Goal: Task Accomplishment & Management: Use online tool/utility

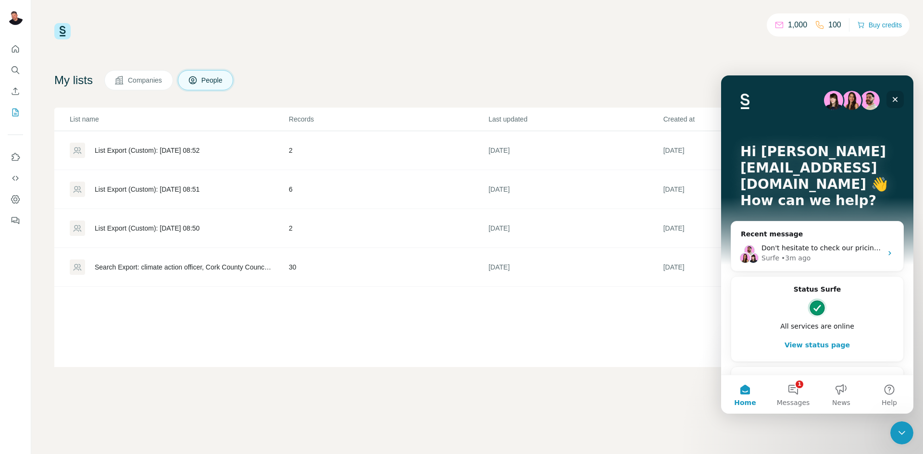
click at [896, 99] on icon "Close" at bounding box center [894, 99] width 5 height 5
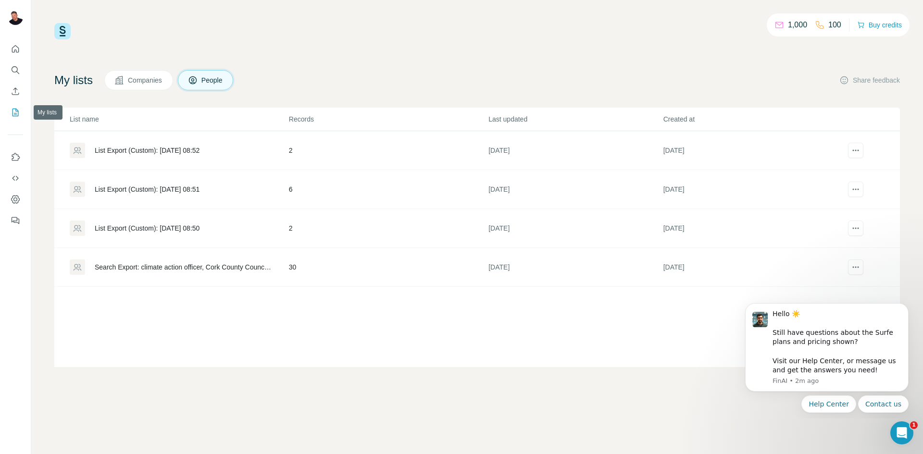
click at [14, 114] on icon "My lists" at bounding box center [16, 113] width 10 height 10
click at [161, 80] on span "Companies" at bounding box center [145, 80] width 35 height 10
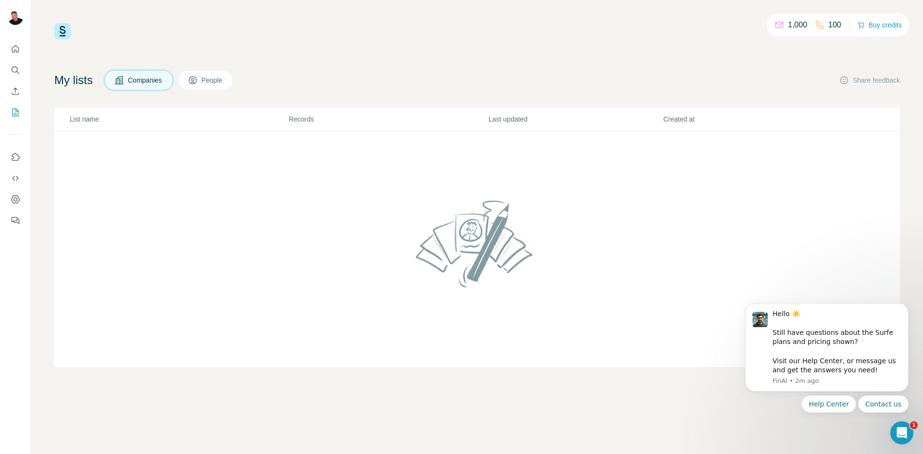
click at [263, 293] on td at bounding box center [476, 249] width 845 height 236
click at [14, 91] on icon "Enrich CSV" at bounding box center [16, 91] width 10 height 10
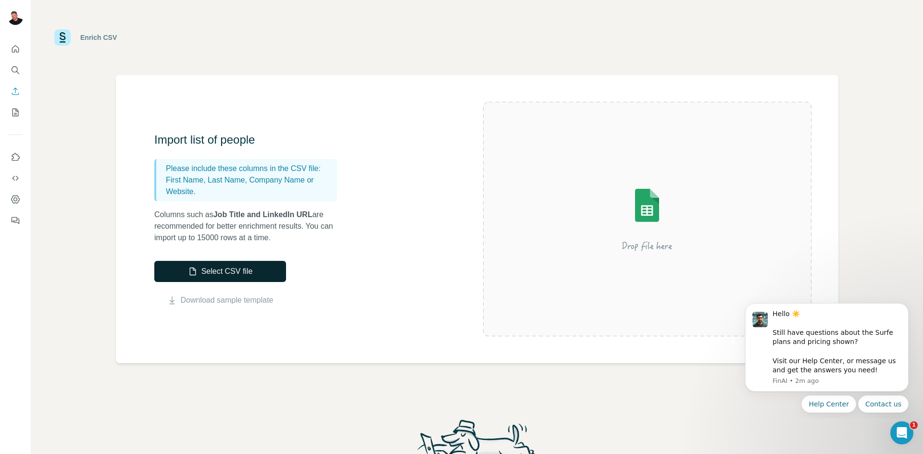
click at [233, 273] on button "Select CSV file" at bounding box center [220, 271] width 132 height 21
click at [236, 273] on button "Select CSV file" at bounding box center [220, 271] width 132 height 21
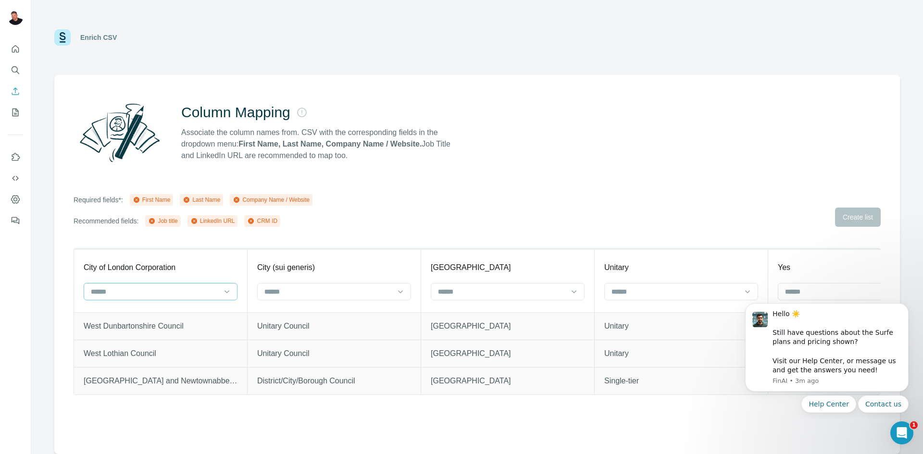
click at [169, 289] on input at bounding box center [155, 291] width 130 height 11
click at [134, 346] on p "Company Name" at bounding box center [116, 348] width 49 height 10
click at [303, 295] on input at bounding box center [328, 291] width 130 height 11
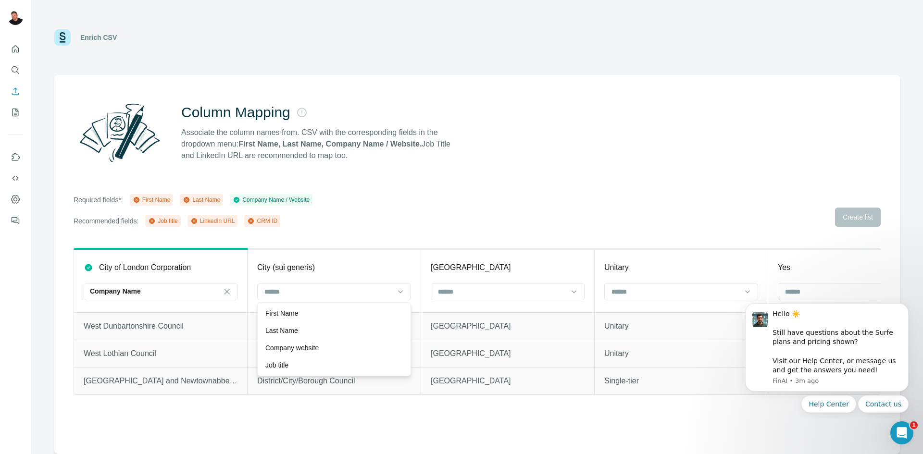
click at [350, 263] on div "City (sui generis)" at bounding box center [334, 268] width 154 height 12
click at [454, 297] on div at bounding box center [502, 291] width 130 height 16
click at [534, 234] on div "Column Mapping Associate the column names from. CSV with the corresponding fiel…" at bounding box center [476, 264] width 845 height 379
click at [16, 160] on icon "Use Surfe on LinkedIn" at bounding box center [16, 157] width 10 height 10
click at [16, 92] on icon "Enrich CSV" at bounding box center [16, 91] width 10 height 10
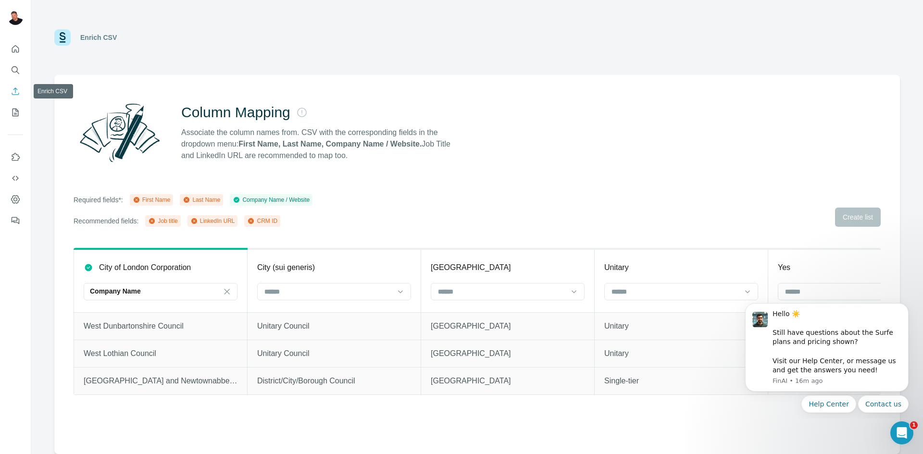
click at [16, 92] on icon "Enrich CSV" at bounding box center [16, 91] width 10 height 10
click at [16, 111] on icon "My lists" at bounding box center [16, 112] width 5 height 6
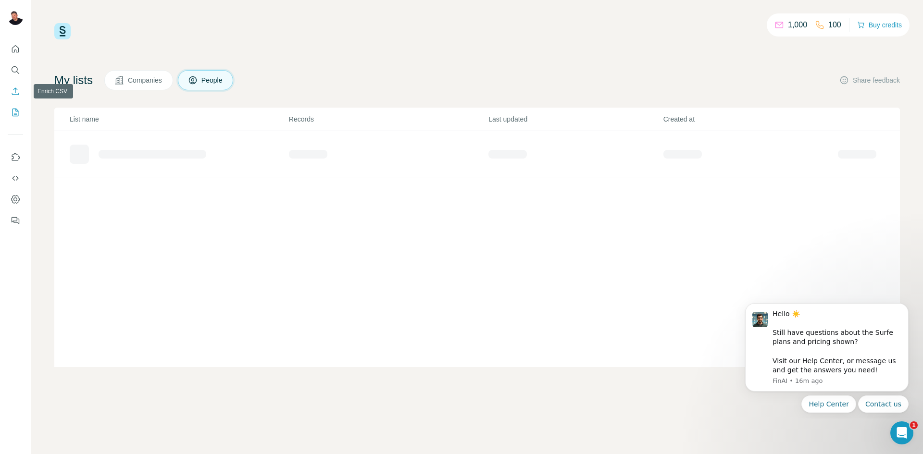
click at [16, 91] on icon "Enrich CSV" at bounding box center [16, 91] width 10 height 10
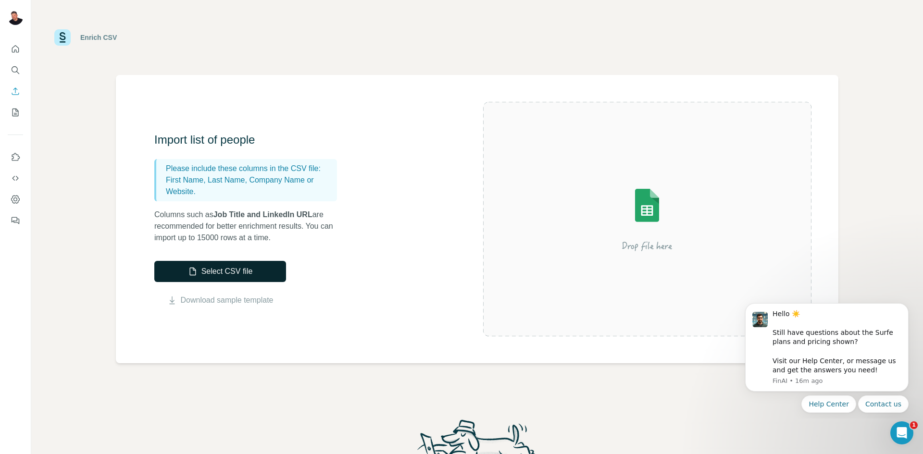
click at [229, 266] on button "Select CSV file" at bounding box center [220, 271] width 132 height 21
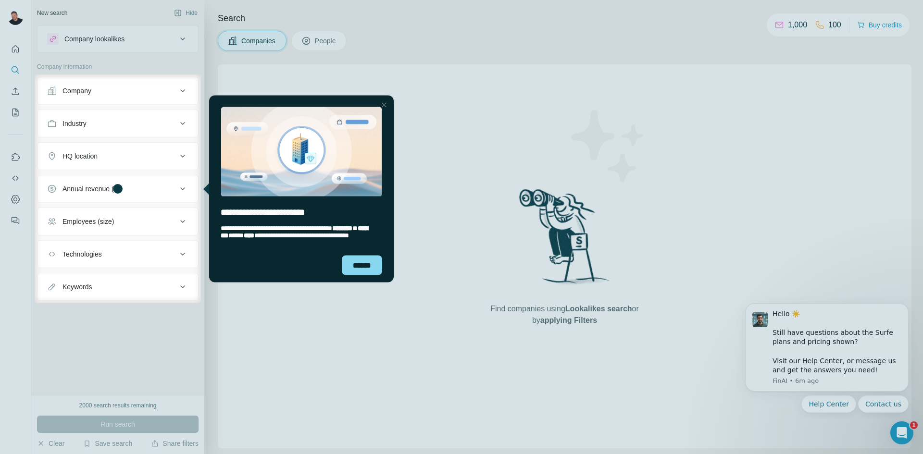
click at [384, 102] on div at bounding box center [384, 105] width 12 height 12
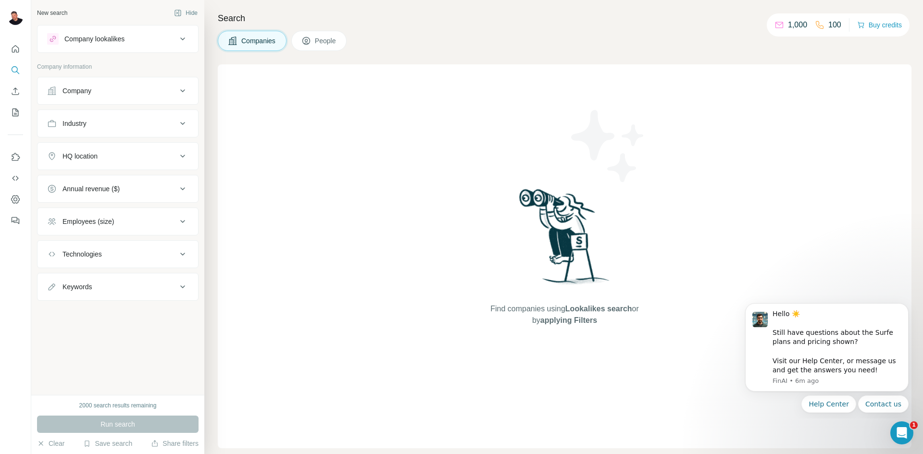
click at [178, 37] on icon at bounding box center [183, 39] width 12 height 12
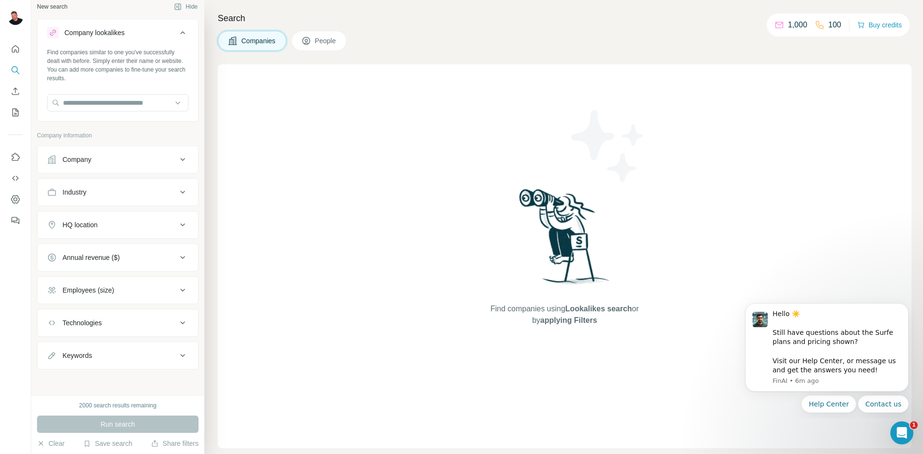
scroll to position [8, 0]
click at [164, 445] on button "Share filters" at bounding box center [175, 444] width 48 height 10
click at [110, 156] on div "Company" at bounding box center [112, 158] width 130 height 10
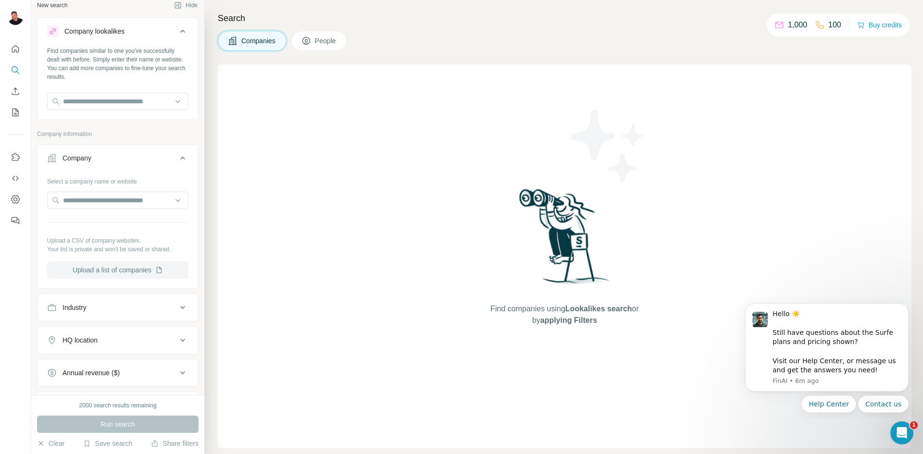
click at [91, 265] on button "Upload a list of companies" at bounding box center [117, 269] width 141 height 17
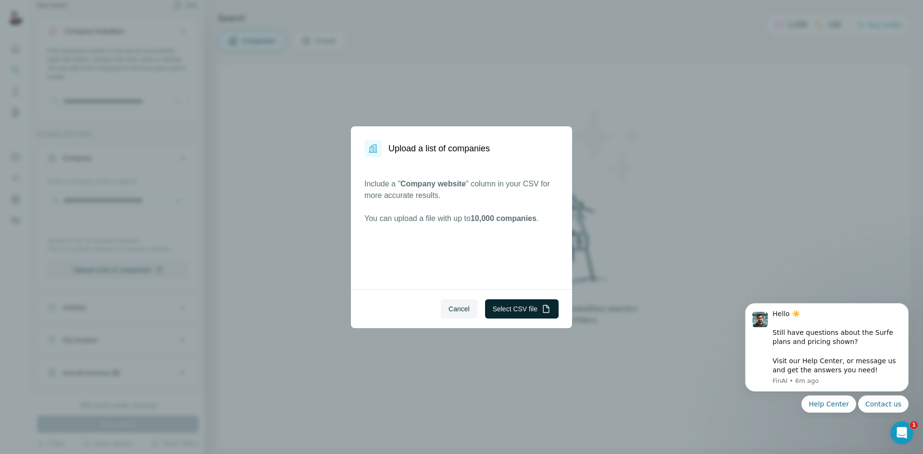
click at [501, 313] on button "Select CSV file" at bounding box center [522, 308] width 74 height 19
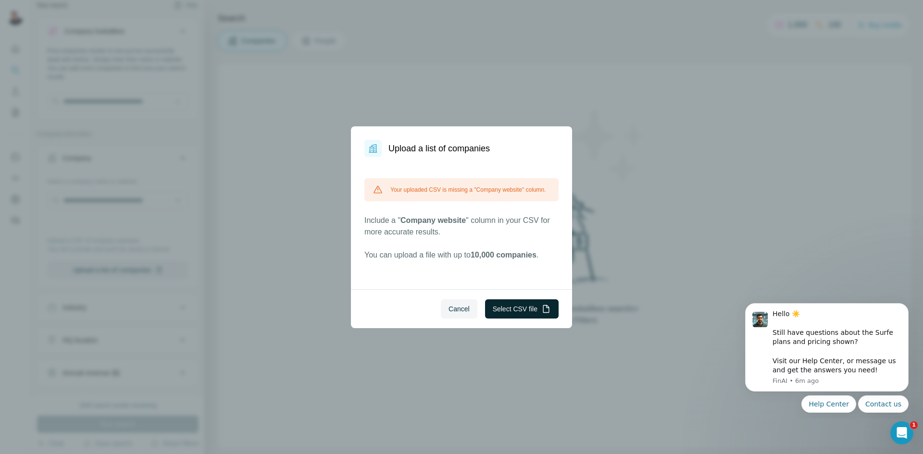
click at [506, 313] on button "Select CSV file" at bounding box center [522, 308] width 74 height 19
click at [461, 314] on button "Cancel" at bounding box center [459, 308] width 37 height 19
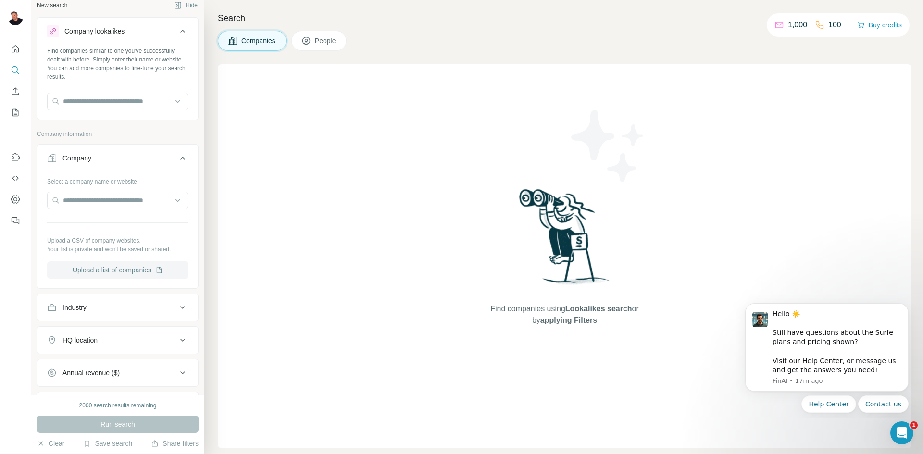
click at [120, 269] on button "Upload a list of companies" at bounding box center [117, 269] width 141 height 17
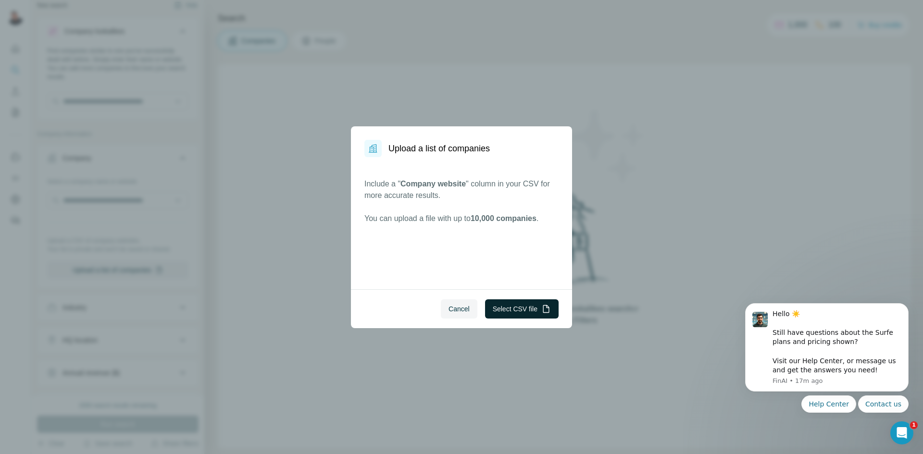
click at [523, 309] on button "Select CSV file" at bounding box center [522, 308] width 74 height 19
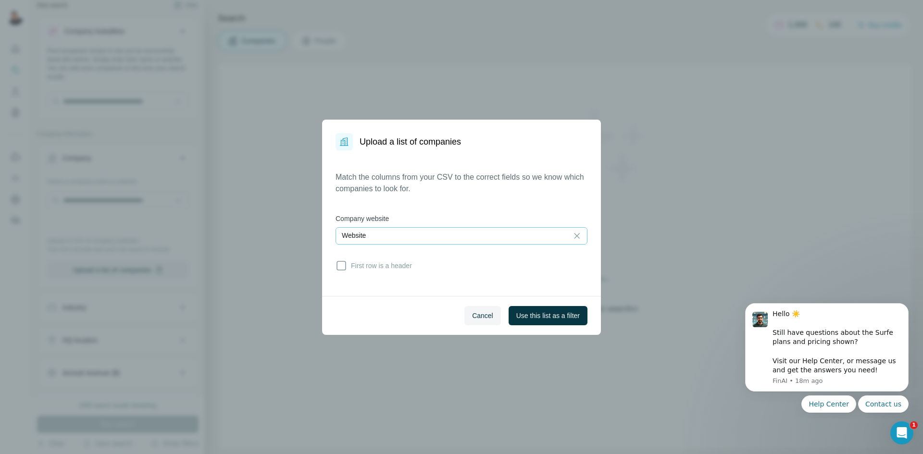
click at [415, 234] on div "Website" at bounding box center [452, 236] width 220 height 10
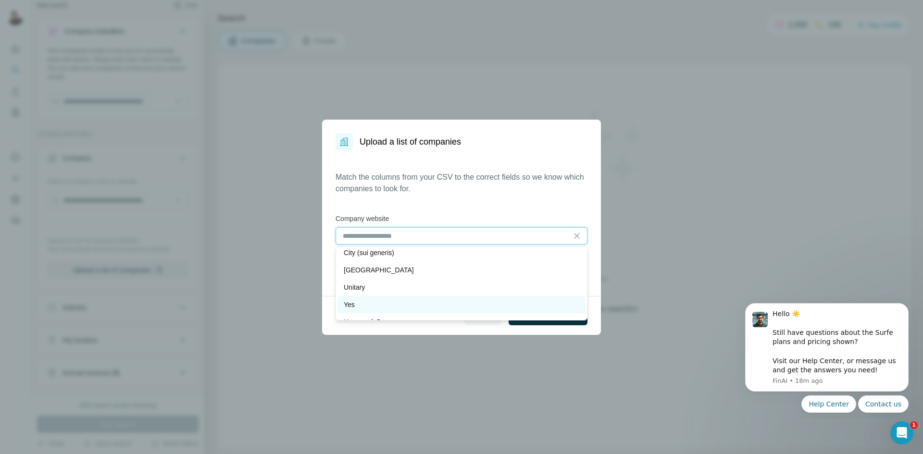
scroll to position [35, 0]
click at [332, 376] on div "Upload a list of companies Match the columns from your CSV to the correct field…" at bounding box center [461, 227] width 923 height 454
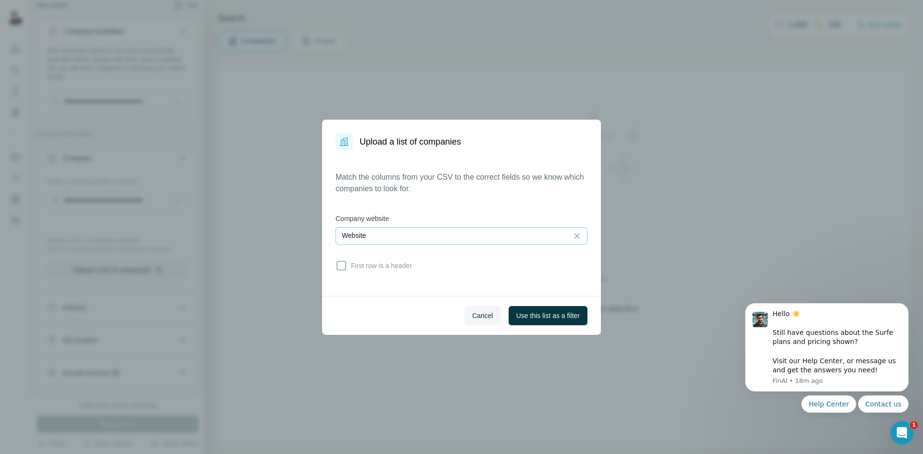
click at [472, 316] on span "Cancel" at bounding box center [482, 316] width 21 height 10
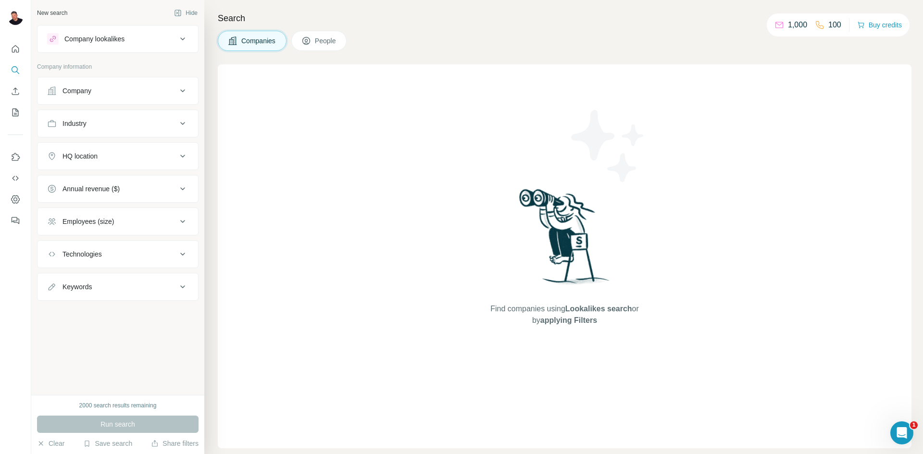
click at [99, 84] on button "Company" at bounding box center [117, 90] width 160 height 23
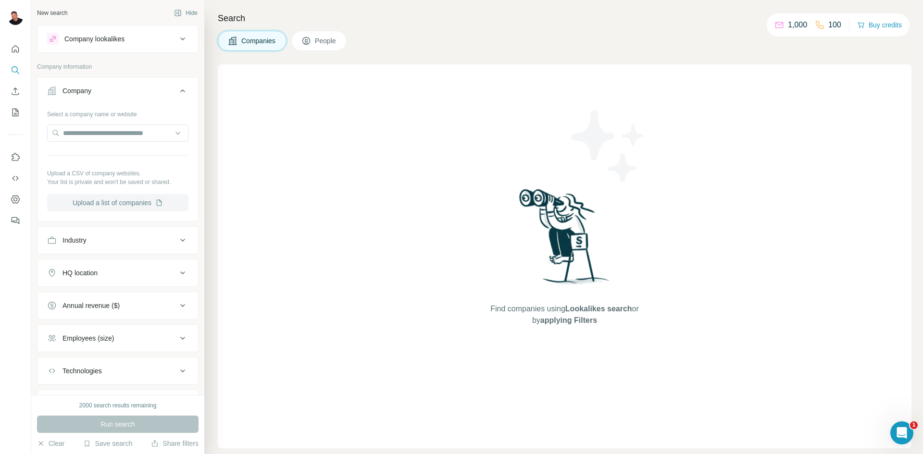
click at [109, 202] on button "Upload a list of companies" at bounding box center [117, 202] width 141 height 17
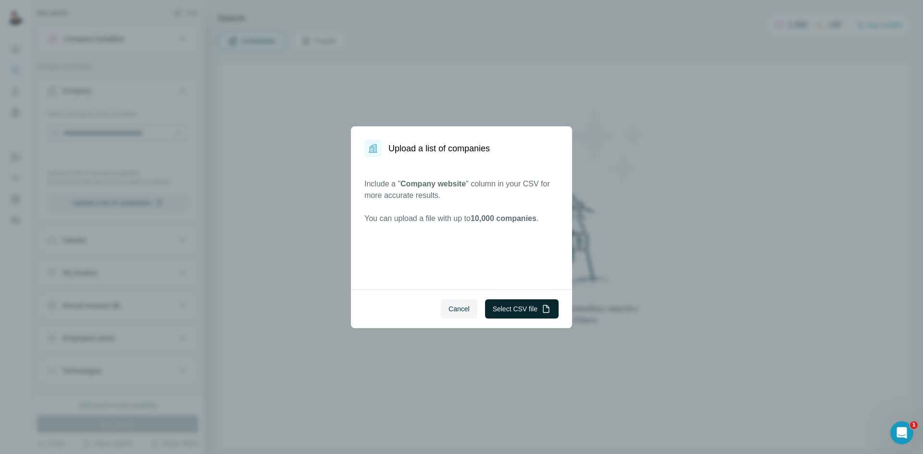
click at [501, 307] on button "Select CSV file" at bounding box center [522, 308] width 74 height 19
